Goal: Task Accomplishment & Management: Use online tool/utility

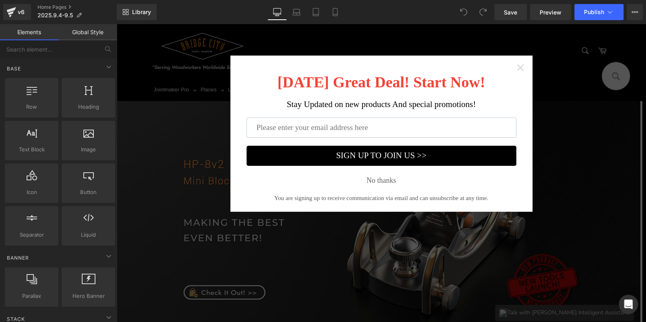
click at [516, 66] on icon "Close widget" at bounding box center [520, 68] width 8 height 8
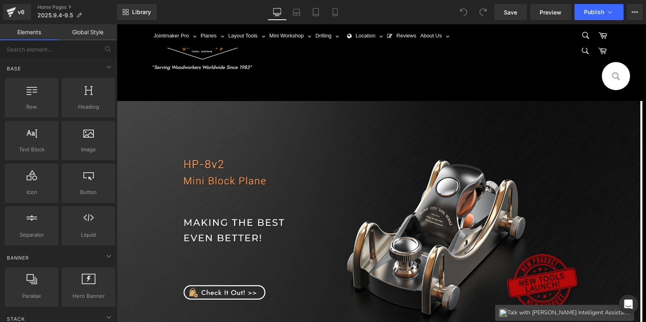
scroll to position [242, 0]
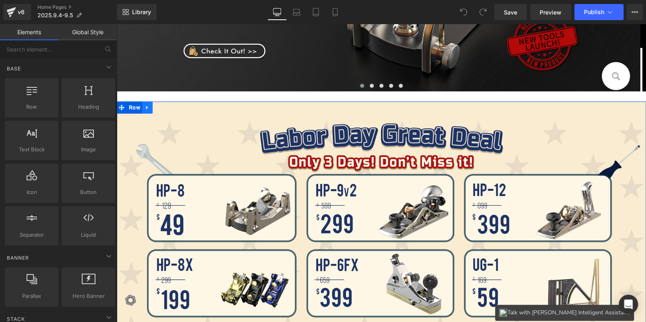
click at [145, 105] on icon at bounding box center [148, 108] width 6 height 6
click at [166, 107] on icon at bounding box center [169, 108] width 6 height 6
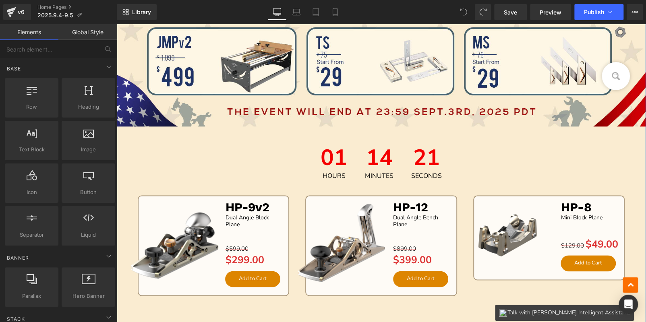
scroll to position [543, 0]
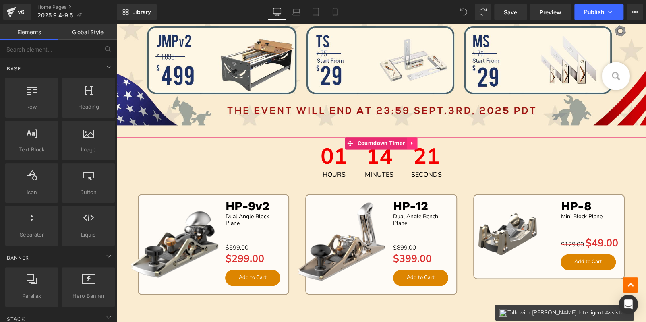
click at [362, 156] on div "14 Minutes" at bounding box center [379, 161] width 45 height 49
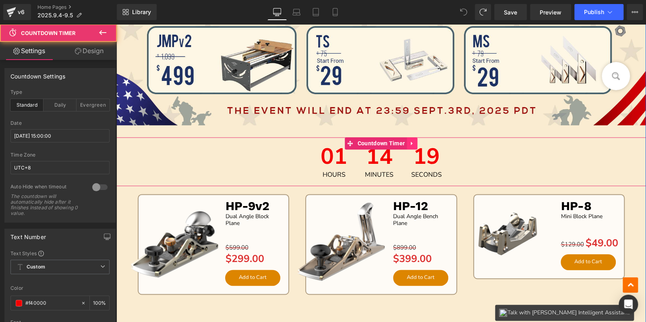
click at [411, 143] on icon at bounding box center [412, 144] width 2 height 4
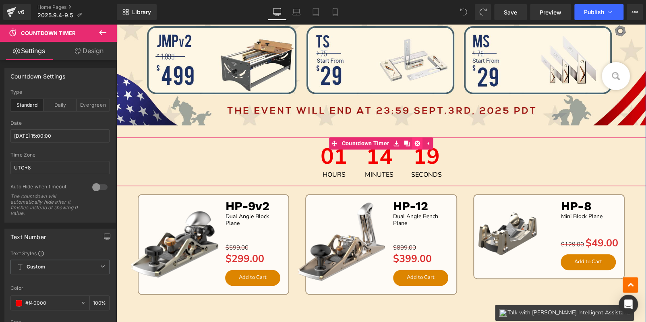
click at [415, 144] on icon at bounding box center [418, 144] width 6 height 6
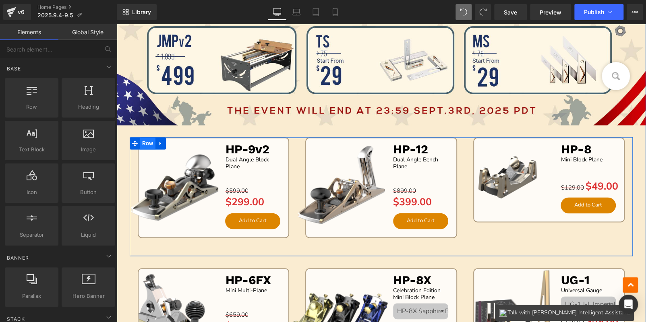
click at [148, 145] on span "Row" at bounding box center [147, 143] width 15 height 12
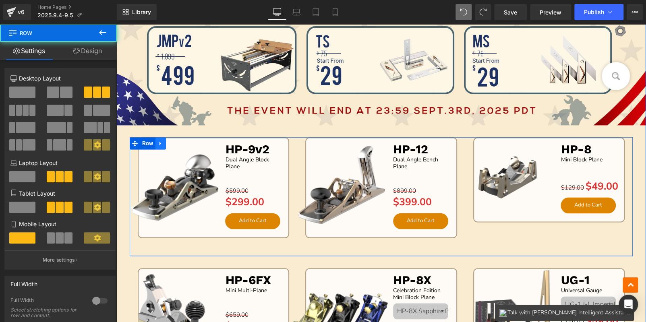
click at [160, 143] on icon at bounding box center [161, 144] width 2 height 4
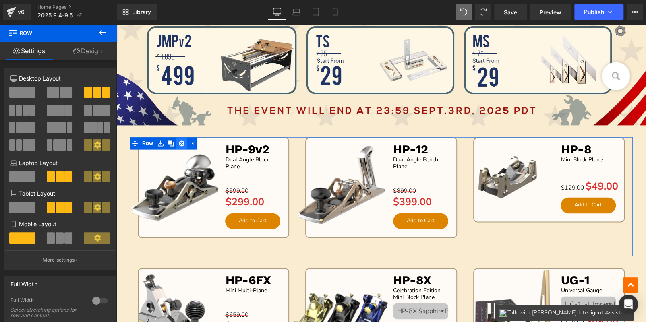
click at [179, 143] on icon at bounding box center [182, 144] width 6 height 6
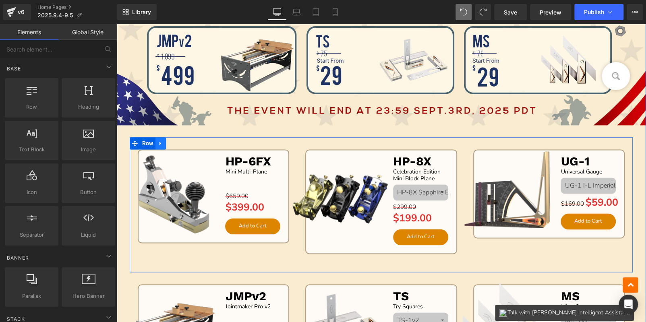
click at [160, 142] on icon at bounding box center [161, 144] width 2 height 4
click at [180, 143] on icon at bounding box center [182, 144] width 6 height 6
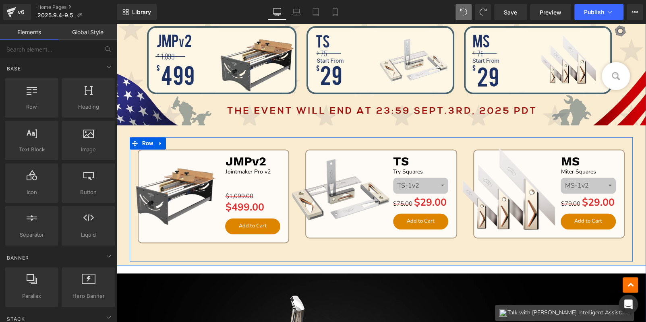
drag, startPoint x: 160, startPoint y: 143, endPoint x: 168, endPoint y: 145, distance: 7.9
click at [161, 143] on icon at bounding box center [161, 144] width 6 height 6
click at [180, 142] on icon at bounding box center [182, 144] width 6 height 6
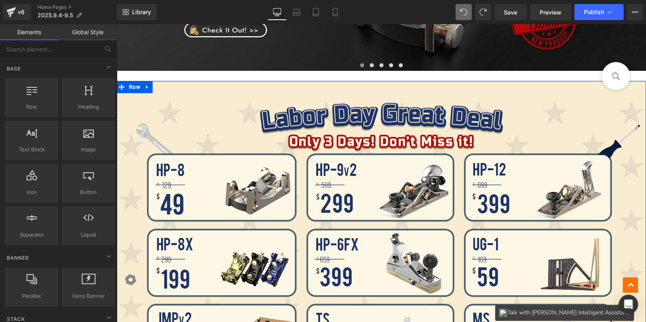
scroll to position [180, 0]
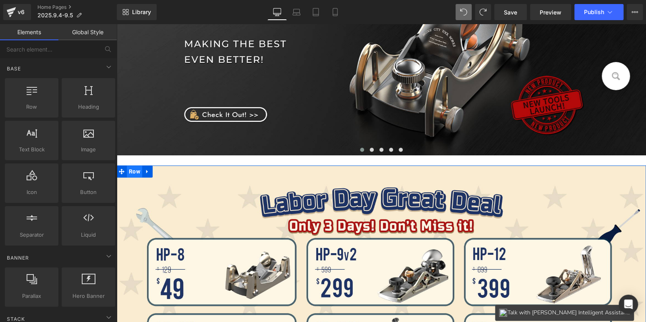
click at [135, 172] on span "Row" at bounding box center [134, 172] width 15 height 12
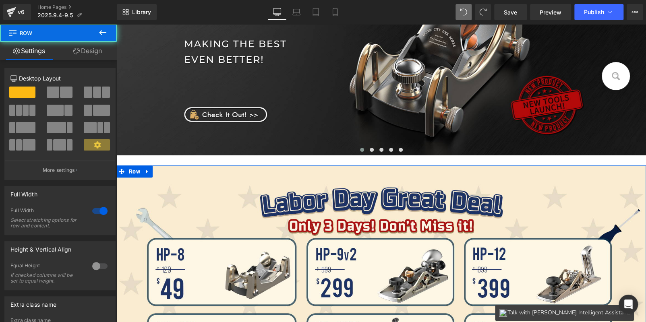
click at [90, 51] on link "Design" at bounding box center [87, 51] width 58 height 18
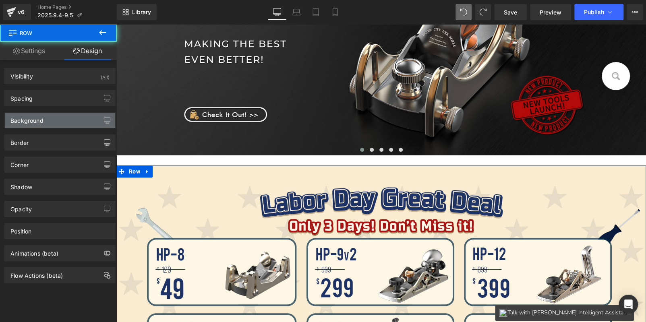
click at [66, 117] on div "Background" at bounding box center [60, 120] width 110 height 15
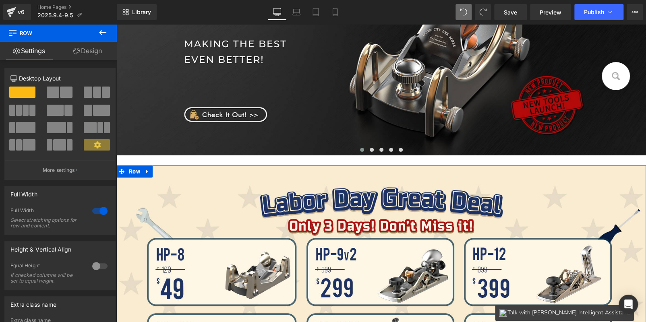
click at [90, 51] on link "Design" at bounding box center [87, 51] width 58 height 18
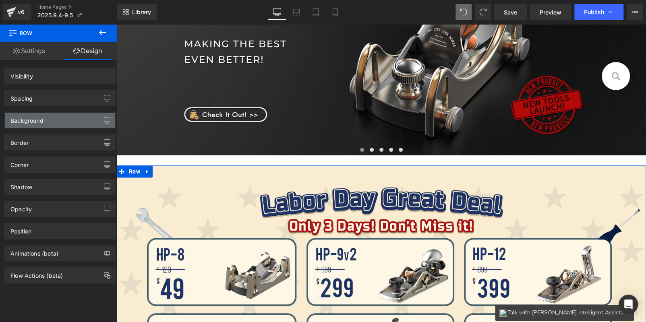
click at [38, 123] on div "Background" at bounding box center [26, 118] width 33 height 11
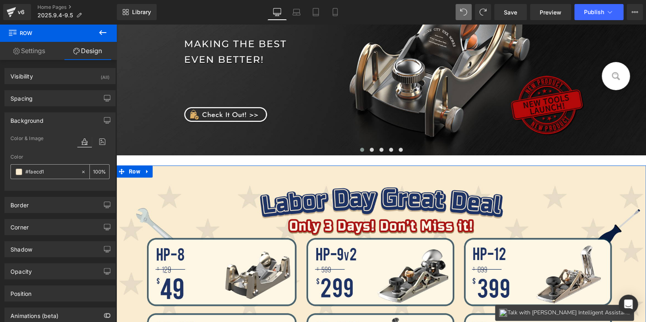
click at [81, 171] on icon at bounding box center [84, 172] width 6 height 6
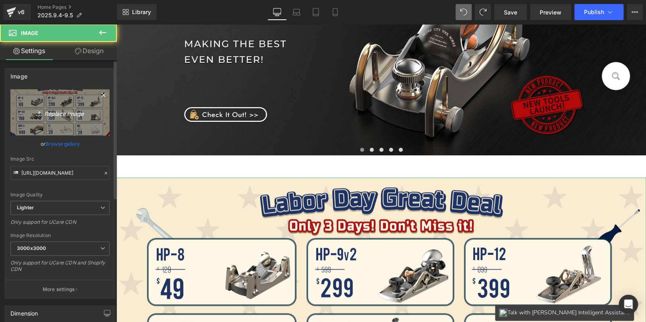
click at [66, 121] on link "Replace Image" at bounding box center [59, 112] width 99 height 46
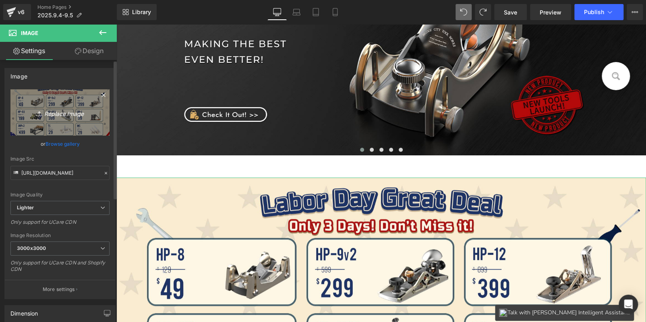
type input "C:\fakepath\banner.jpg"
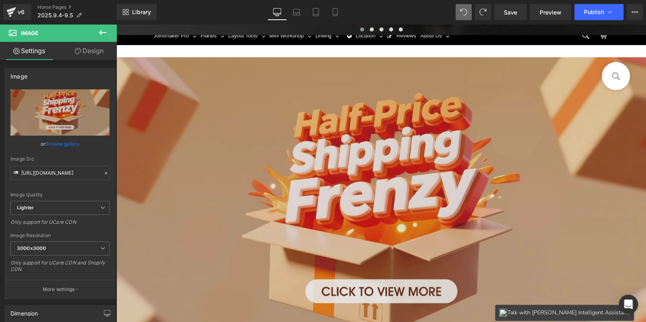
scroll to position [261, 0]
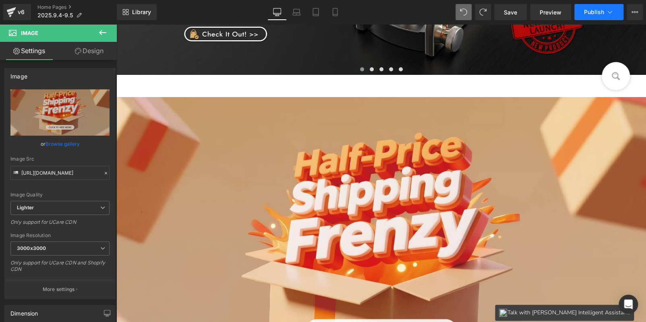
click at [587, 9] on span "Publish" at bounding box center [594, 12] width 20 height 6
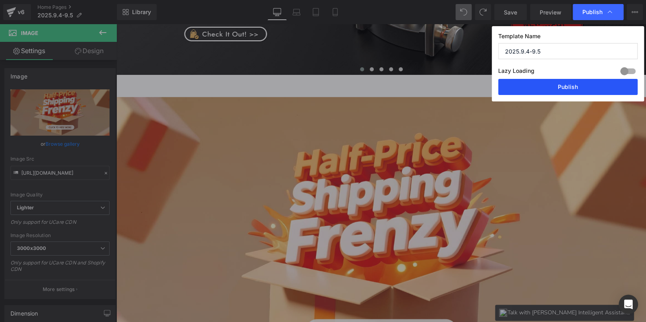
click at [568, 89] on button "Publish" at bounding box center [567, 87] width 139 height 16
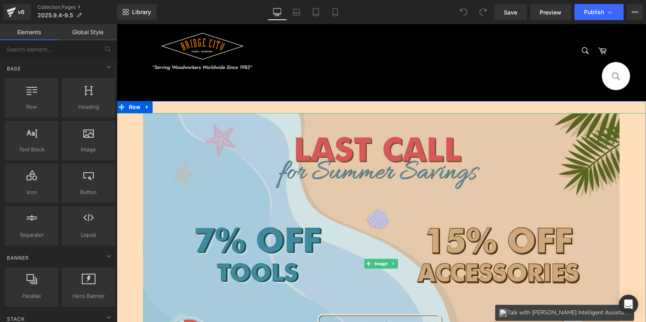
scroll to position [161, 0]
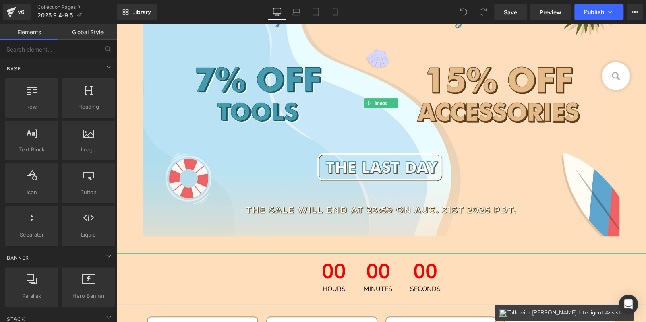
click at [393, 103] on icon at bounding box center [394, 103] width 4 height 5
click at [396, 103] on icon at bounding box center [398, 103] width 4 height 4
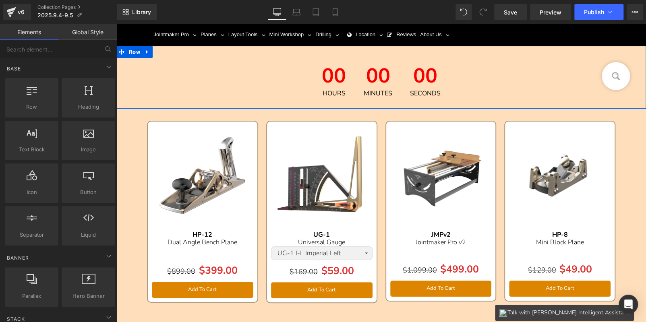
scroll to position [0, 0]
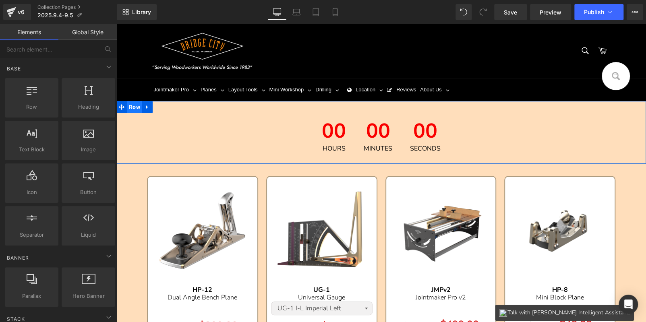
click at [133, 110] on span "Row" at bounding box center [134, 107] width 15 height 12
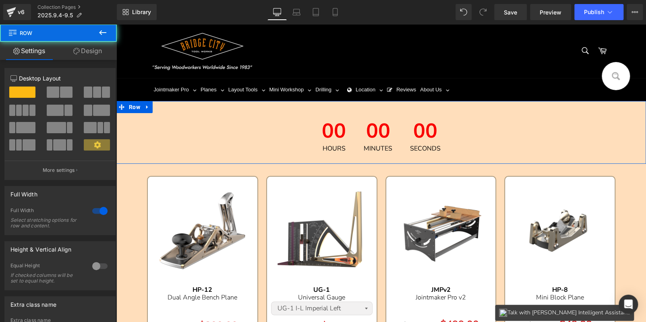
click at [91, 49] on link "Design" at bounding box center [87, 51] width 58 height 18
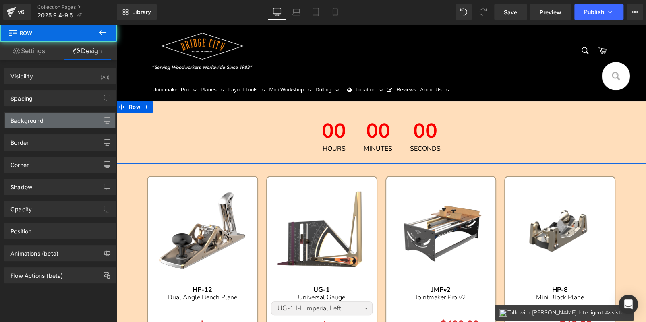
click at [59, 118] on div "Background" at bounding box center [60, 120] width 110 height 15
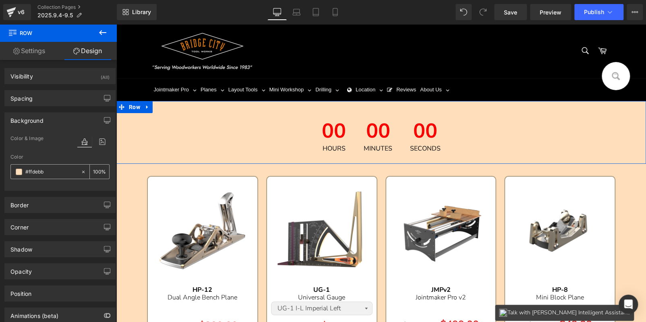
click at [61, 170] on input "#ffdebb" at bounding box center [51, 172] width 52 height 9
paste input "caa687"
type input "#caa687"
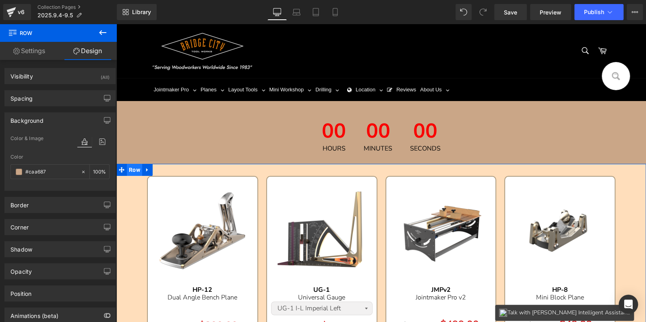
click at [131, 172] on span "Row" at bounding box center [134, 170] width 15 height 12
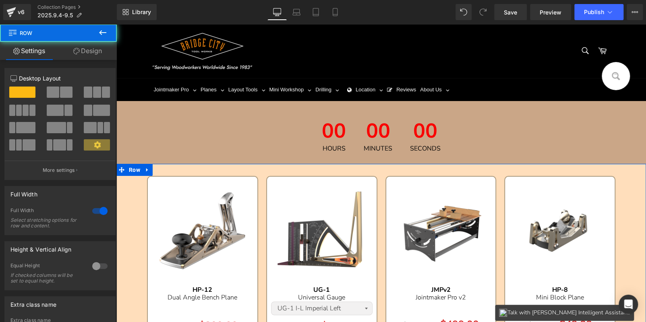
click at [84, 56] on link "Design" at bounding box center [87, 51] width 58 height 18
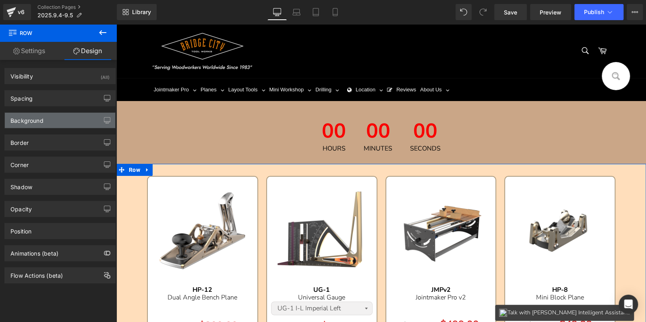
click at [48, 122] on div "Background" at bounding box center [60, 120] width 110 height 15
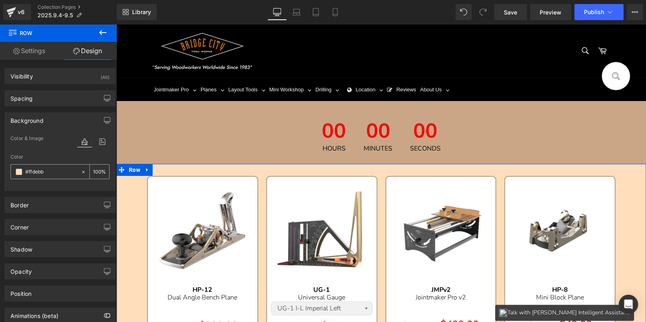
click at [55, 170] on input "text" at bounding box center [51, 172] width 52 height 9
paste input "caa687"
type input "#caa687"
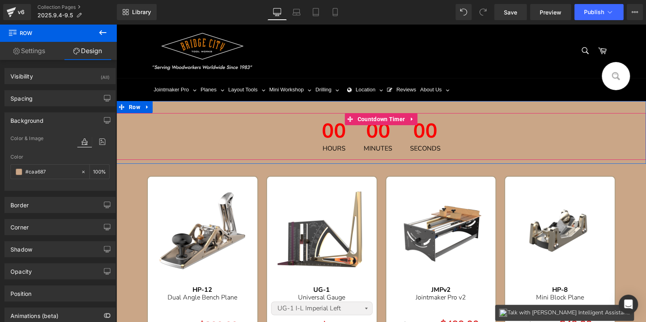
click at [334, 139] on span "00" at bounding box center [334, 133] width 24 height 24
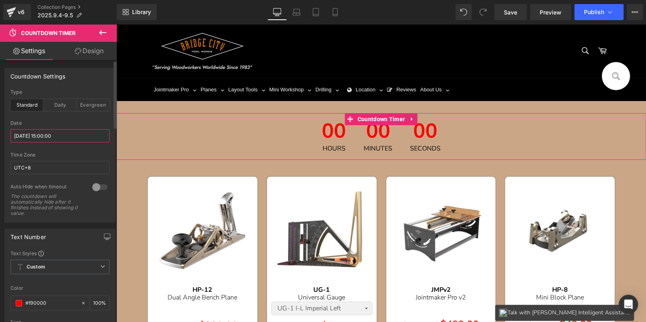
click at [57, 134] on input "[DATE] 15:00:00" at bounding box center [59, 135] width 99 height 13
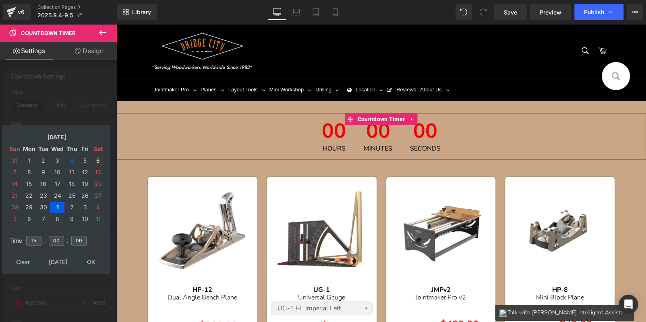
click at [95, 161] on td "6" at bounding box center [98, 161] width 12 height 11
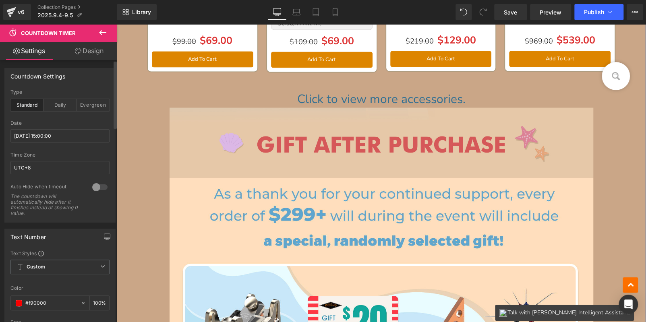
scroll to position [846, 0]
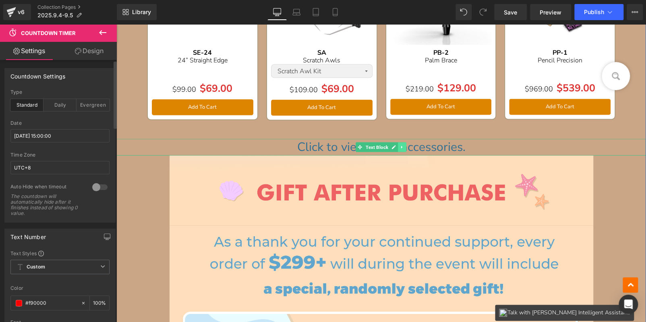
click at [398, 145] on link at bounding box center [402, 147] width 8 height 10
click at [404, 145] on icon at bounding box center [406, 147] width 4 height 4
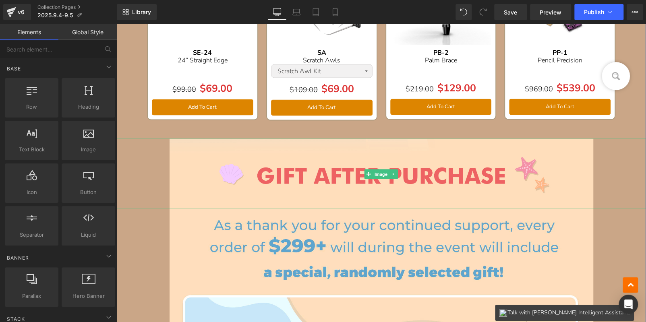
click at [393, 172] on link at bounding box center [394, 174] width 8 height 10
click at [396, 172] on icon at bounding box center [398, 174] width 4 height 4
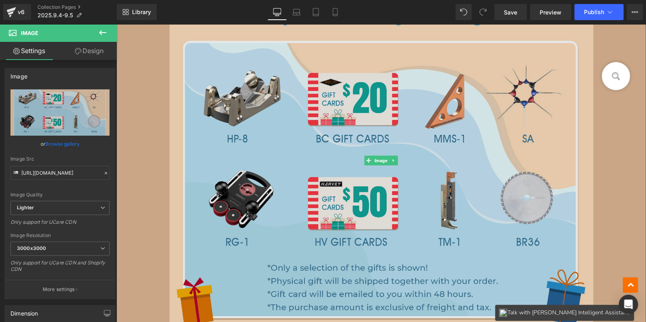
scroll to position [1047, 0]
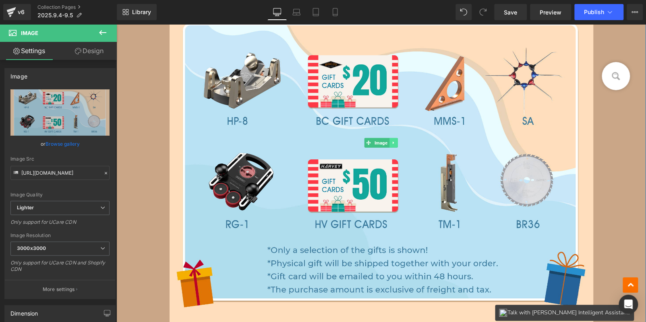
click at [392, 142] on icon at bounding box center [394, 143] width 4 height 5
click at [396, 141] on icon at bounding box center [398, 143] width 4 height 5
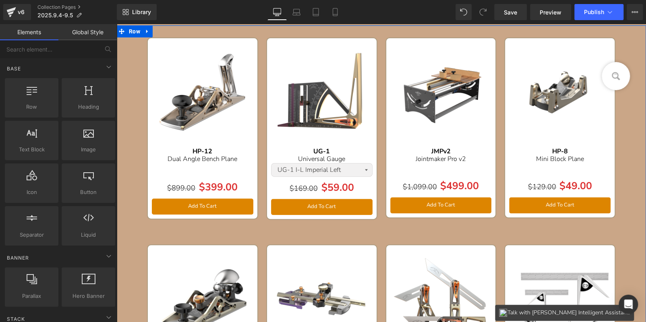
scroll to position [0, 0]
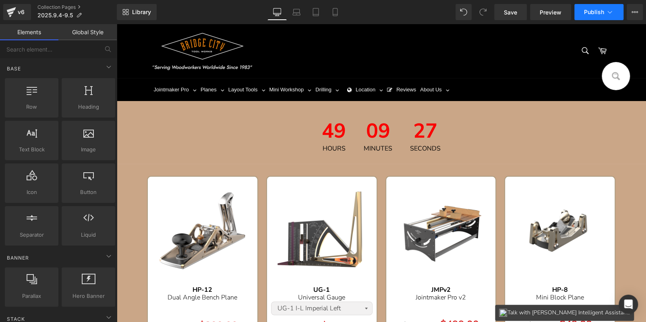
click at [585, 15] on span "Publish" at bounding box center [594, 12] width 20 height 6
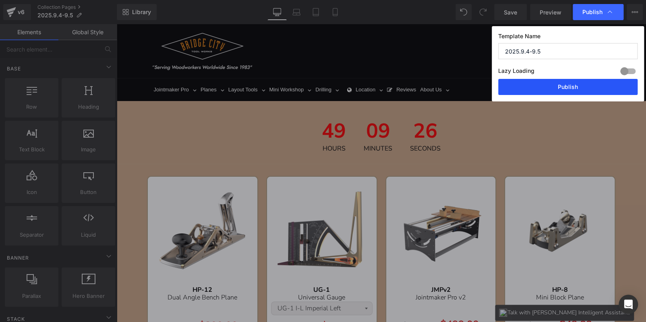
click at [564, 87] on button "Publish" at bounding box center [567, 87] width 139 height 16
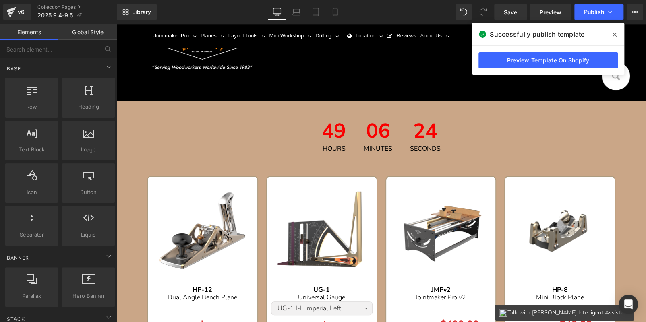
scroll to position [242, 0]
